Goal: Task Accomplishment & Management: Use online tool/utility

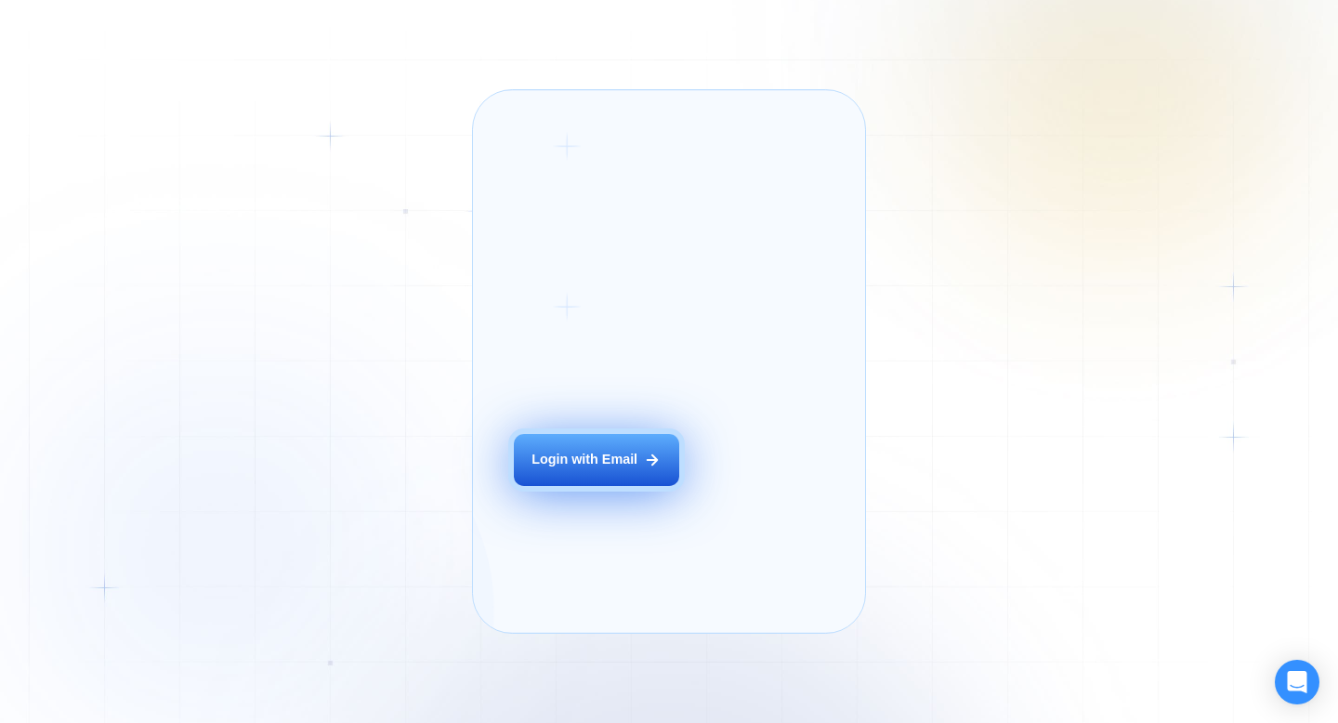
click at [624, 486] on button "Login with Email" at bounding box center [596, 460] width 165 height 52
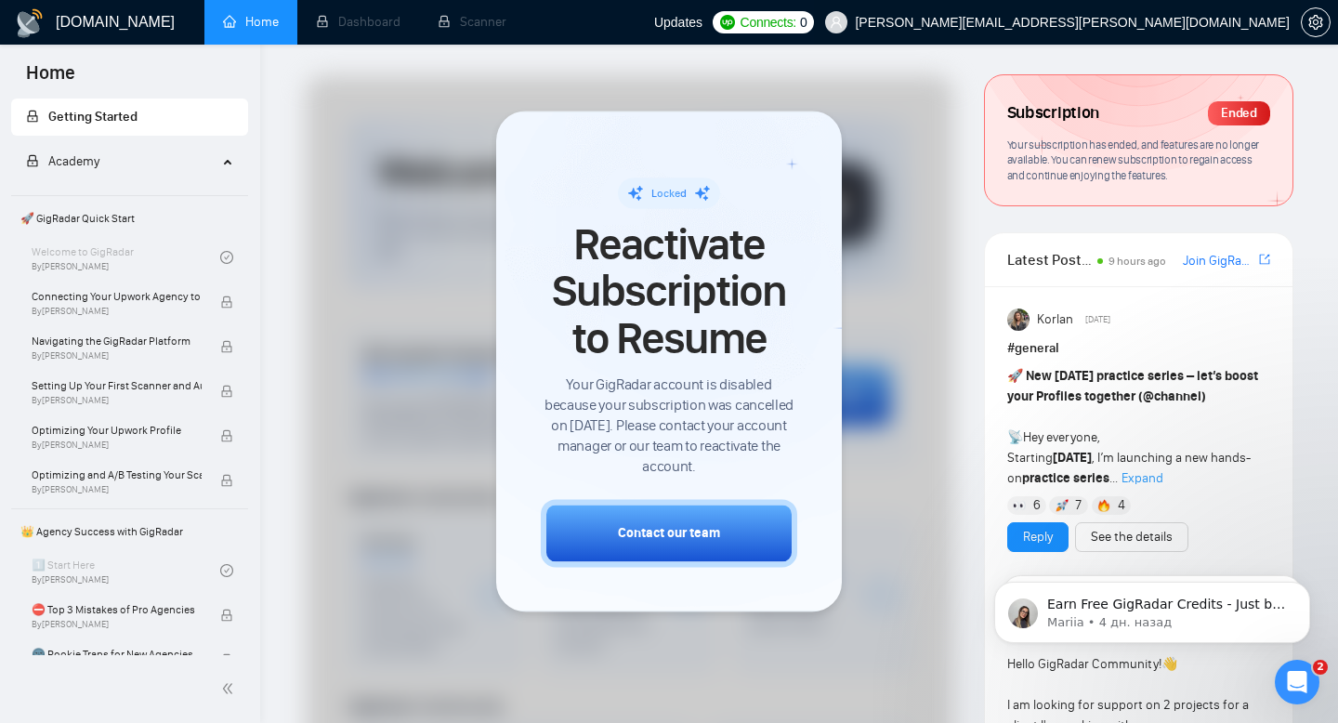
click at [1255, 14] on span "[PERSON_NAME][EMAIL_ADDRESS][PERSON_NAME][DOMAIN_NAME]" at bounding box center [1057, 22] width 487 height 59
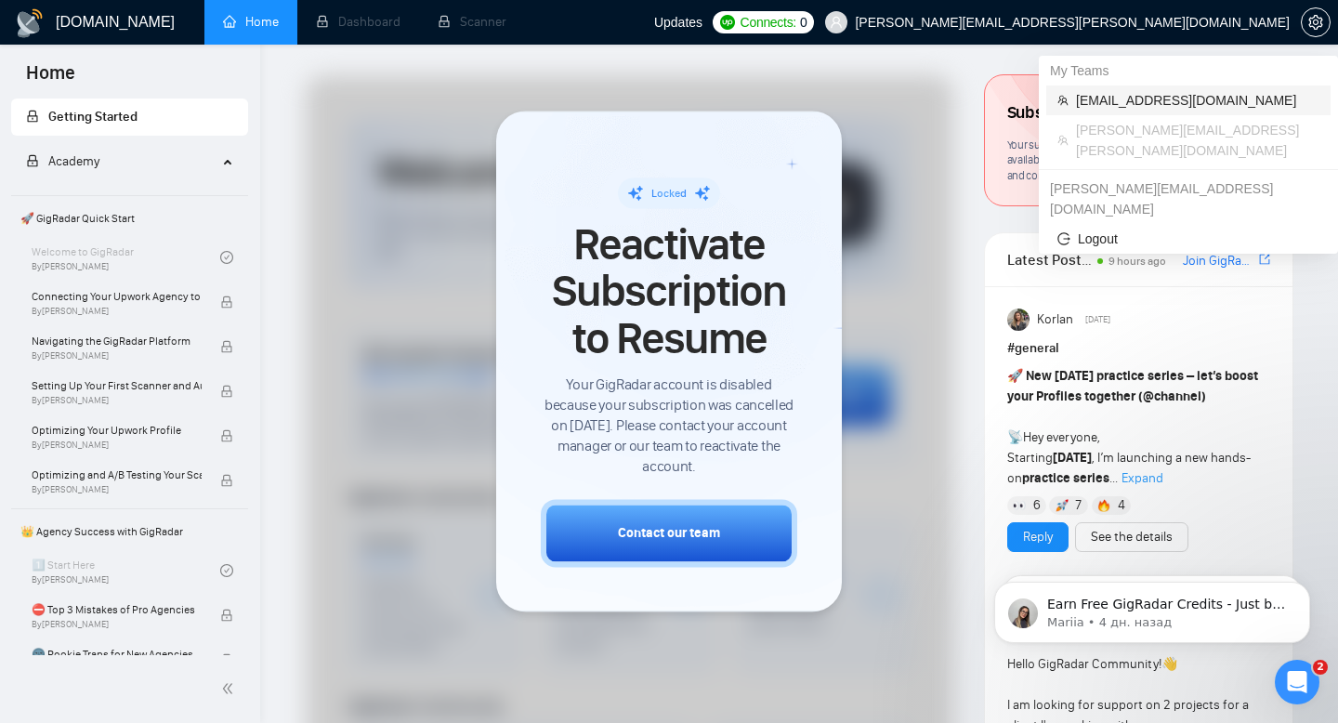
click at [1171, 97] on span "[EMAIL_ADDRESS][DOMAIN_NAME]" at bounding box center [1197, 100] width 243 height 20
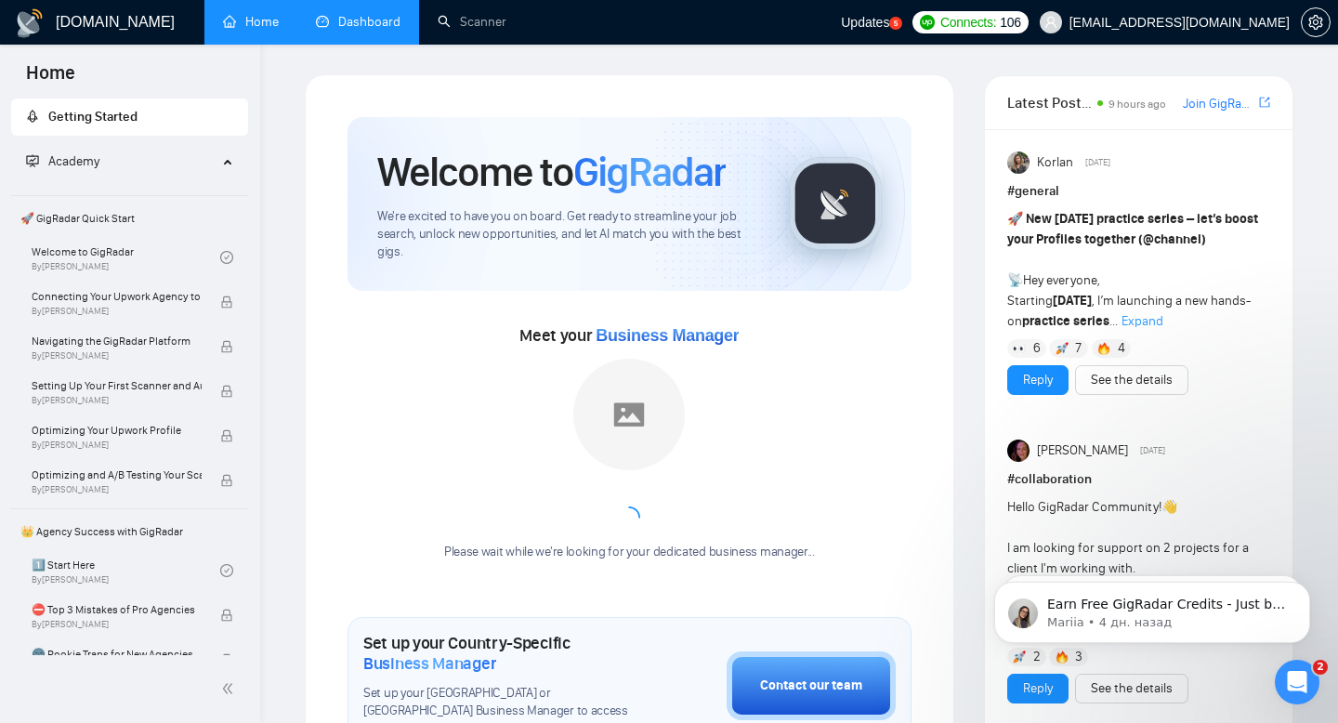
click at [364, 30] on link "Dashboard" at bounding box center [358, 22] width 85 height 16
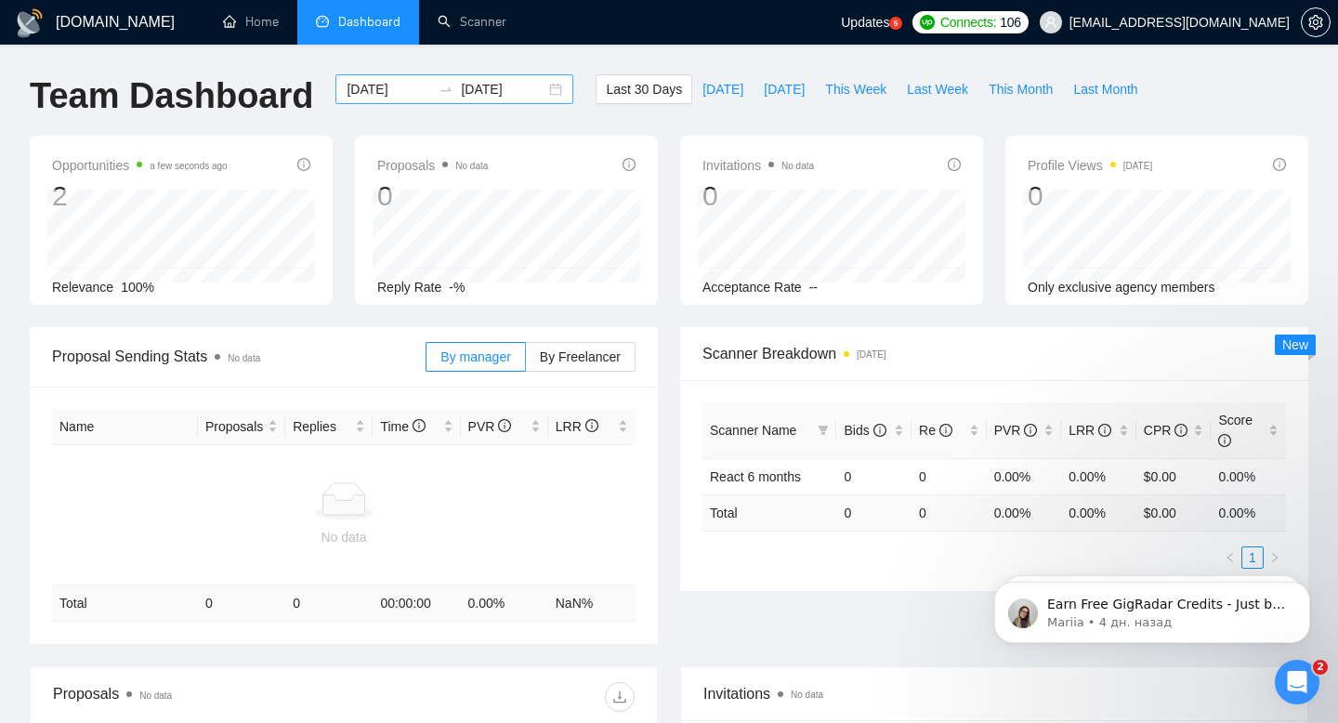
click at [407, 93] on input "[DATE]" at bounding box center [389, 89] width 85 height 20
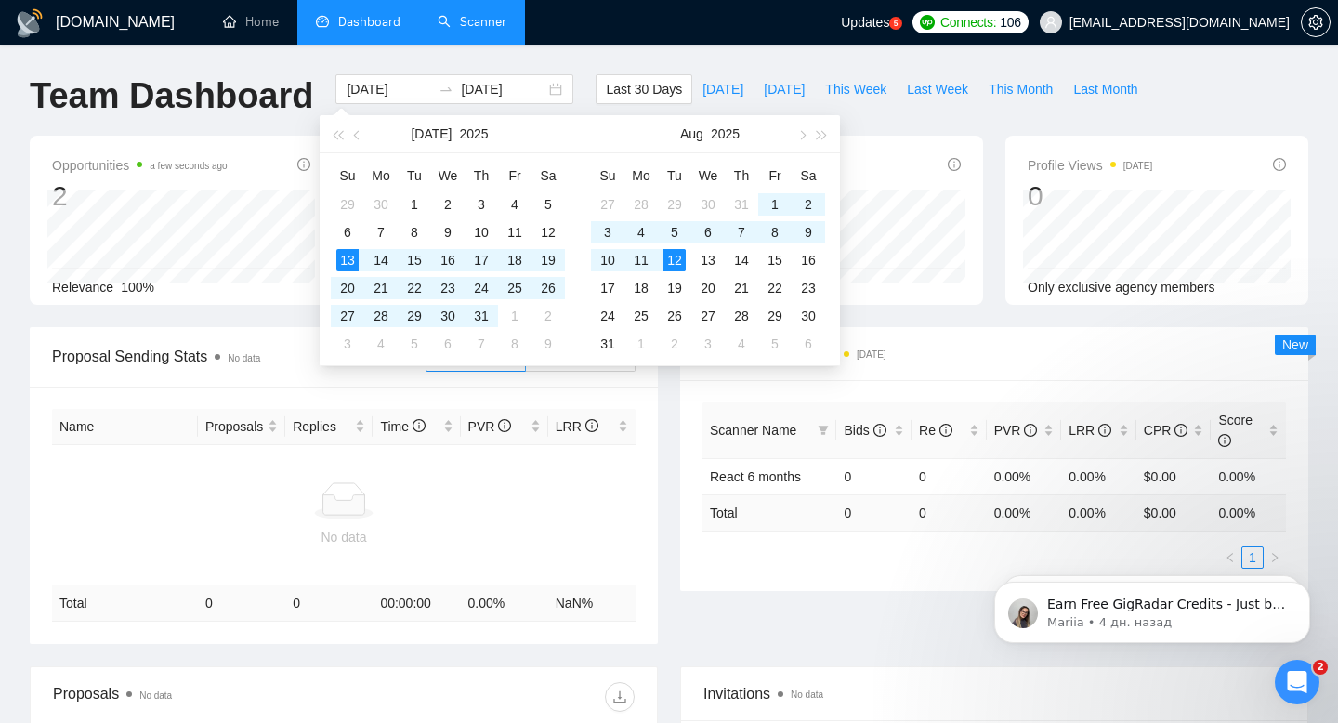
click at [478, 20] on link "Scanner" at bounding box center [472, 22] width 69 height 16
